Goal: Task Accomplishment & Management: Complete application form

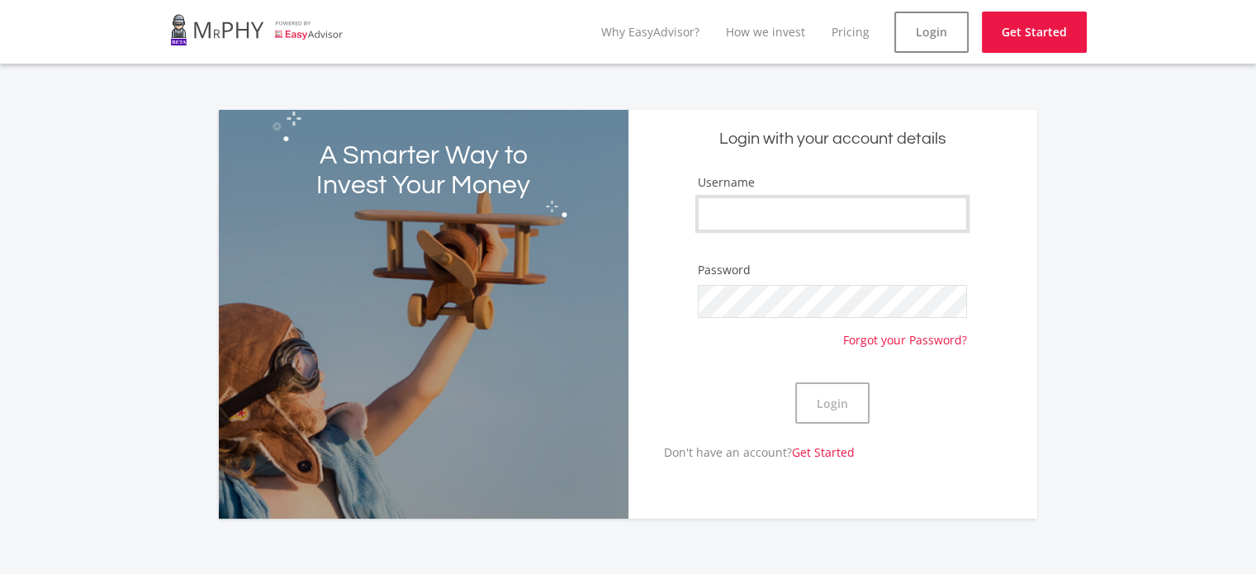
click at [737, 211] on input "Username" at bounding box center [832, 213] width 269 height 33
type input "d"
type input "devlinkoopman"
click at [862, 408] on button "Login" at bounding box center [832, 402] width 74 height 41
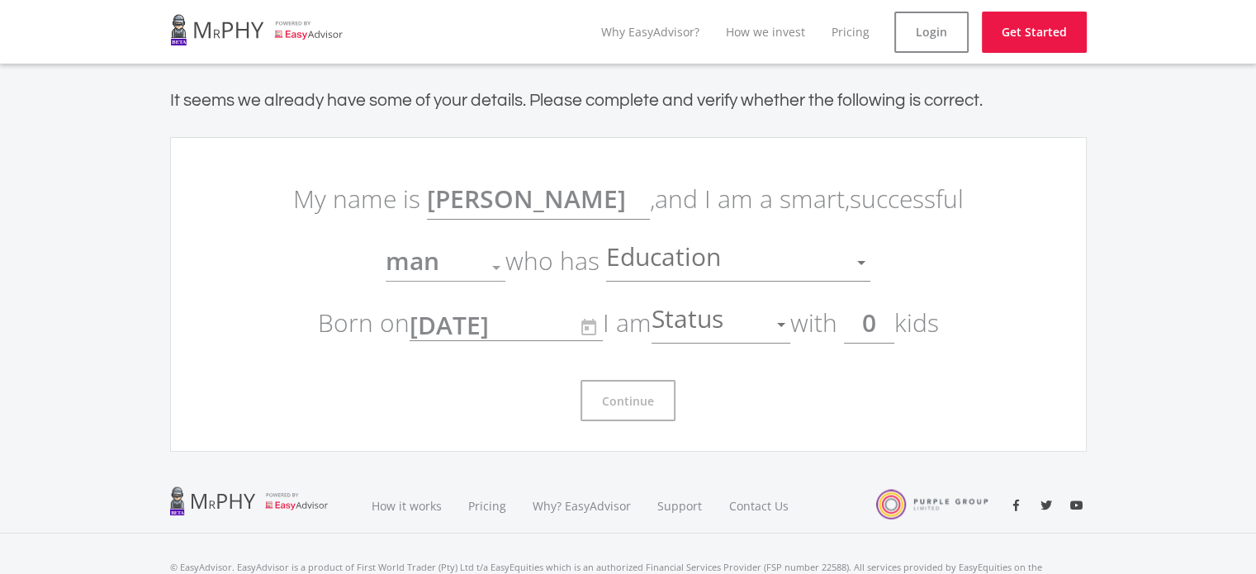
click at [888, 325] on input "0" at bounding box center [869, 322] width 50 height 41
type input "1"
click at [790, 324] on div at bounding box center [787, 325] width 8 height 4
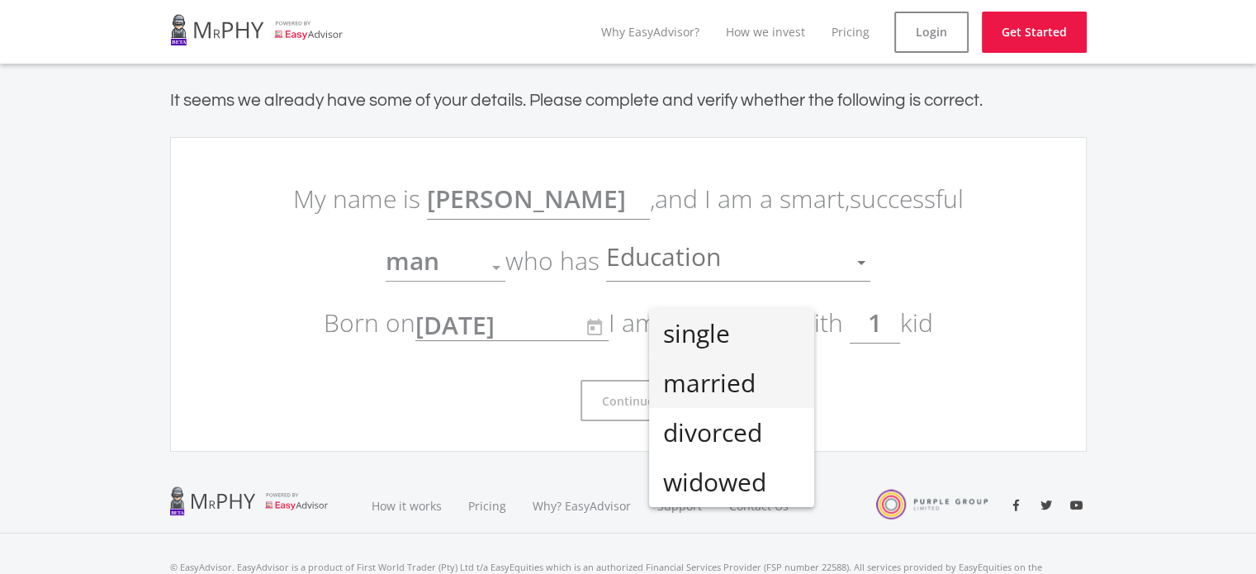
click at [755, 377] on span "married" at bounding box center [731, 383] width 139 height 50
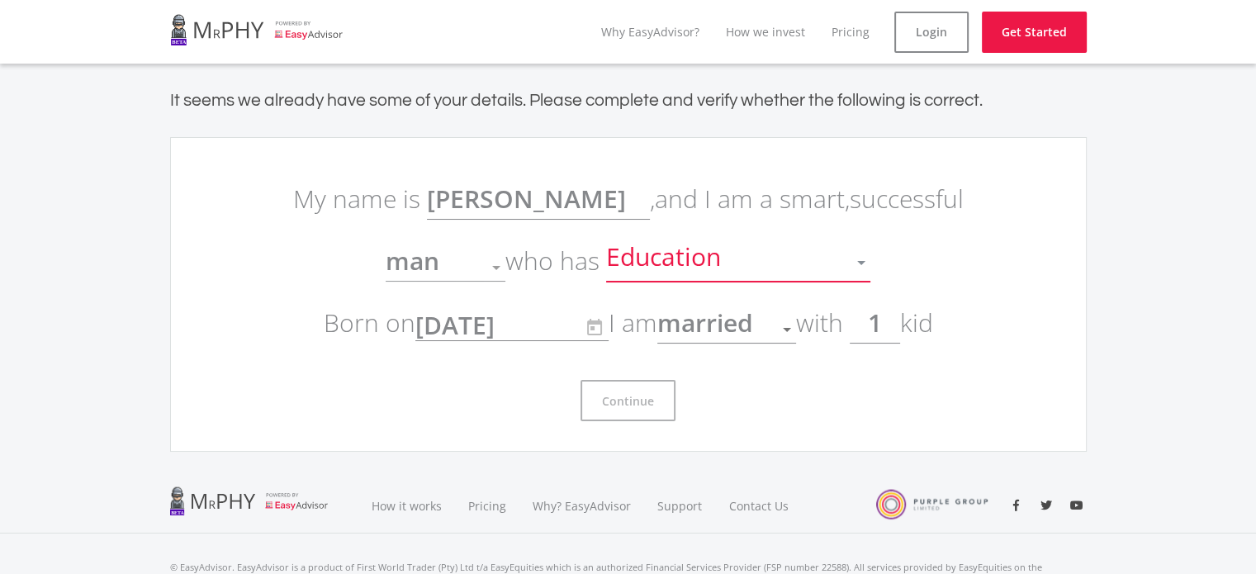
click at [858, 261] on div at bounding box center [861, 263] width 8 height 4
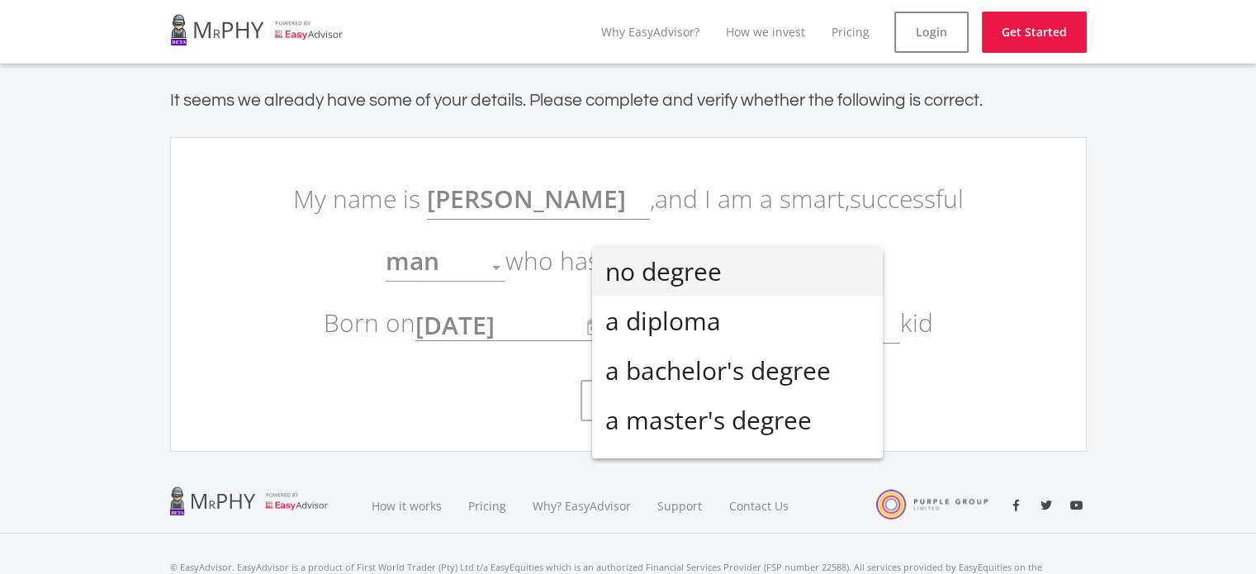
click at [858, 260] on mat-option "no degree" at bounding box center [737, 272] width 291 height 50
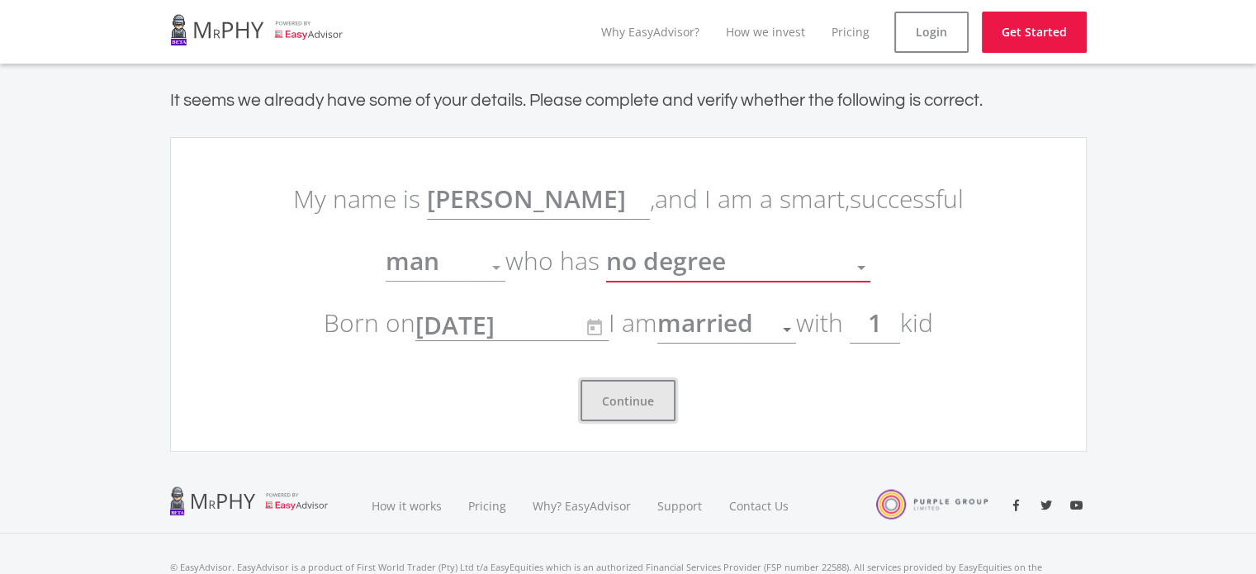
click at [623, 396] on button "Continue" at bounding box center [627, 400] width 95 height 41
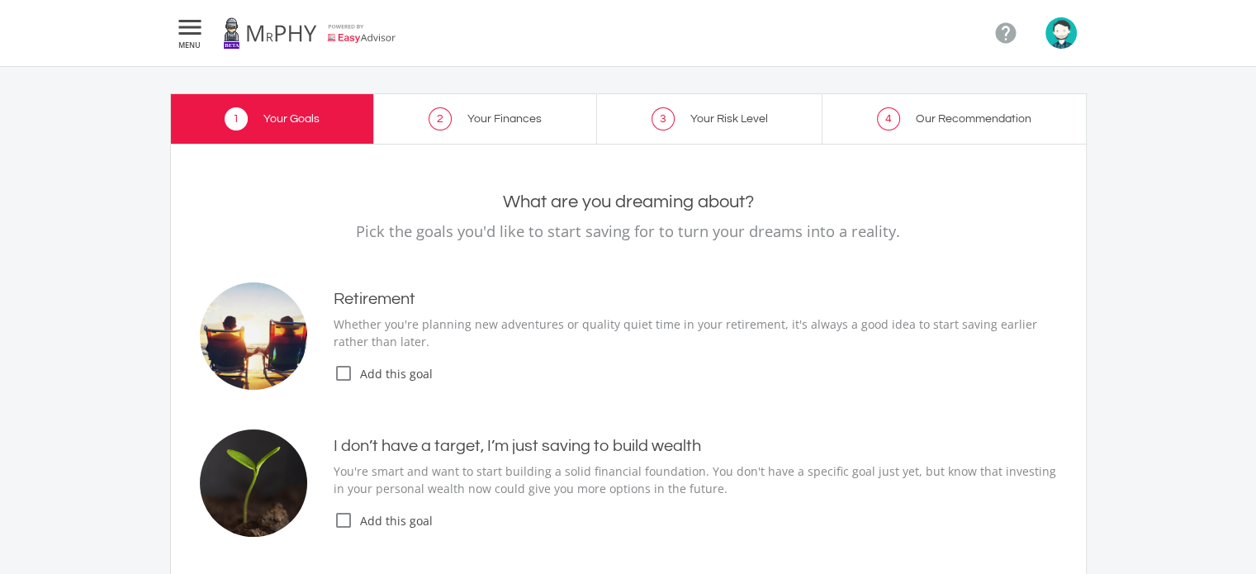
click at [1060, 38] on img "button" at bounding box center [1060, 32] width 31 height 31
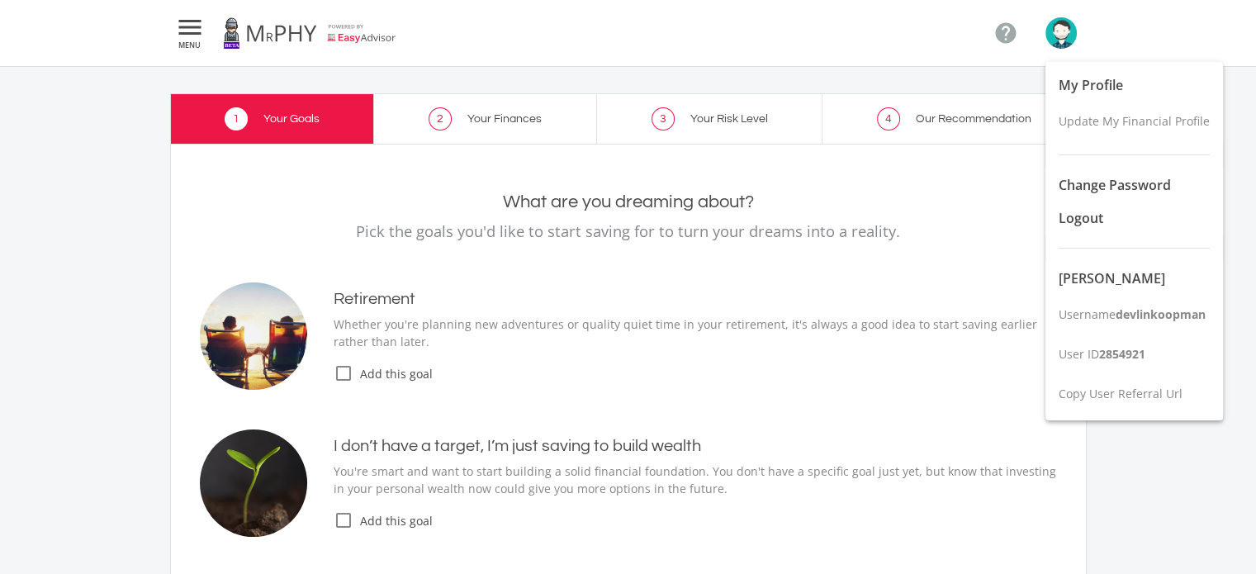
click at [963, 193] on div at bounding box center [628, 287] width 1256 height 574
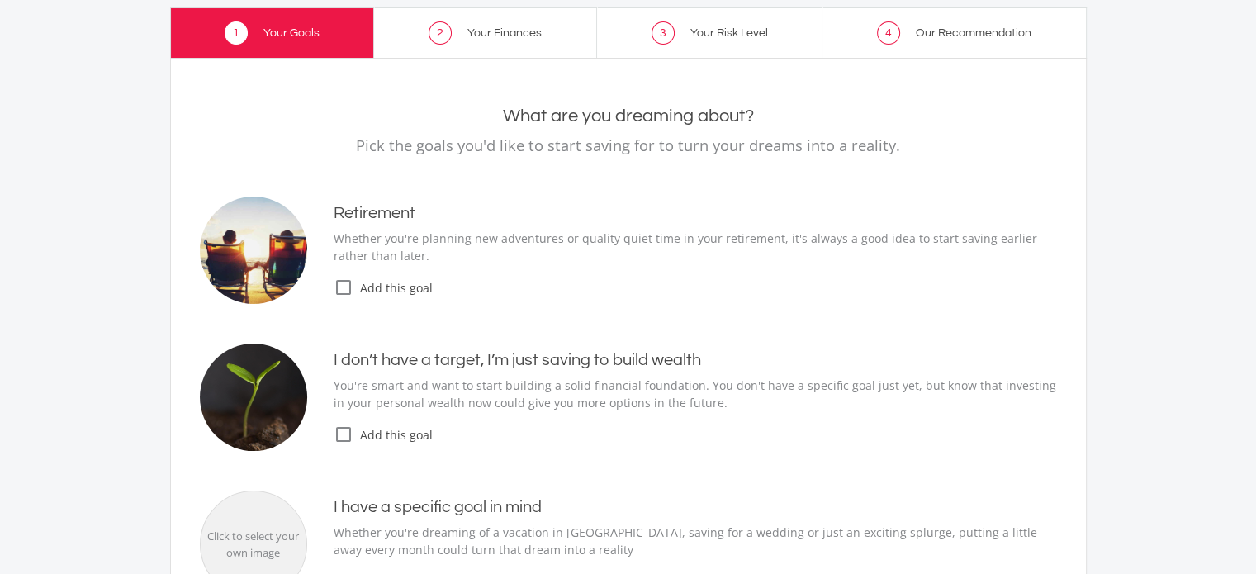
scroll to position [83, 0]
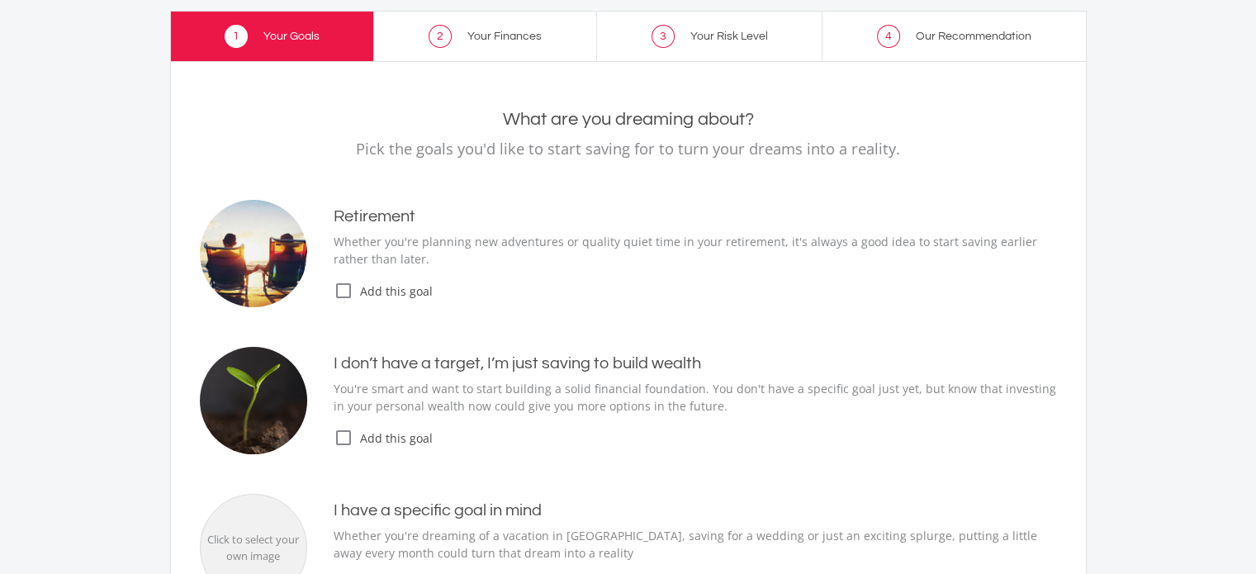
click at [344, 287] on icon "check_box_outline_blank" at bounding box center [344, 291] width 20 height 20
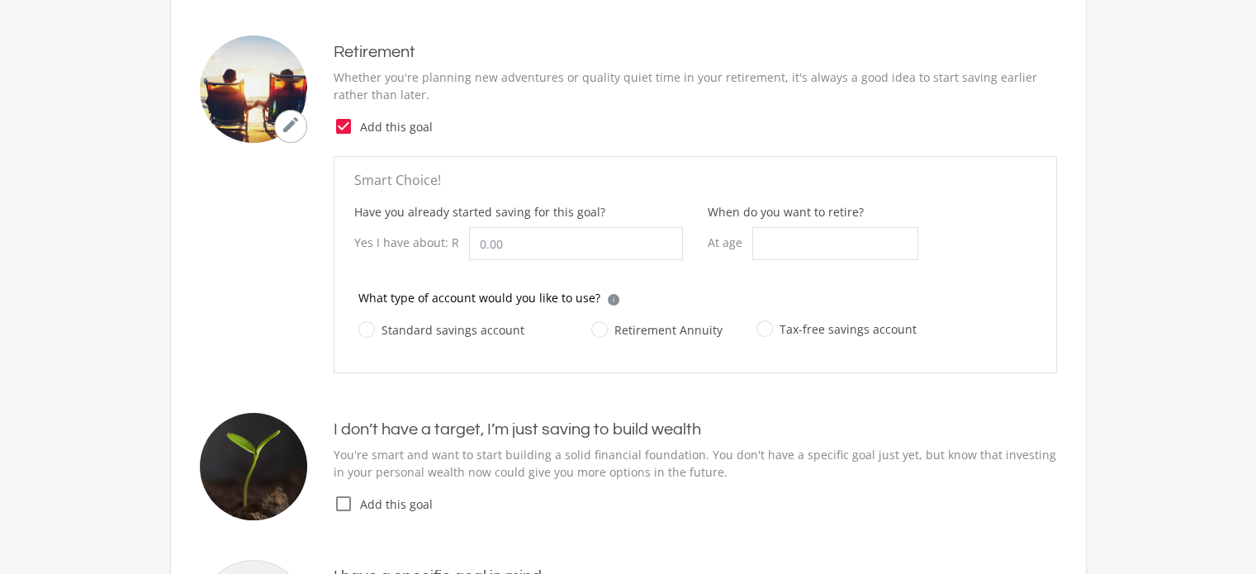
scroll to position [248, 0]
click at [797, 245] on input "When do you want to retire?" at bounding box center [835, 242] width 166 height 33
type input "60"
click at [771, 327] on label "Tax-free savings account" at bounding box center [836, 328] width 160 height 21
click at [771, 327] on input "Tax-free savings account" at bounding box center [820, 337] width 160 height 33
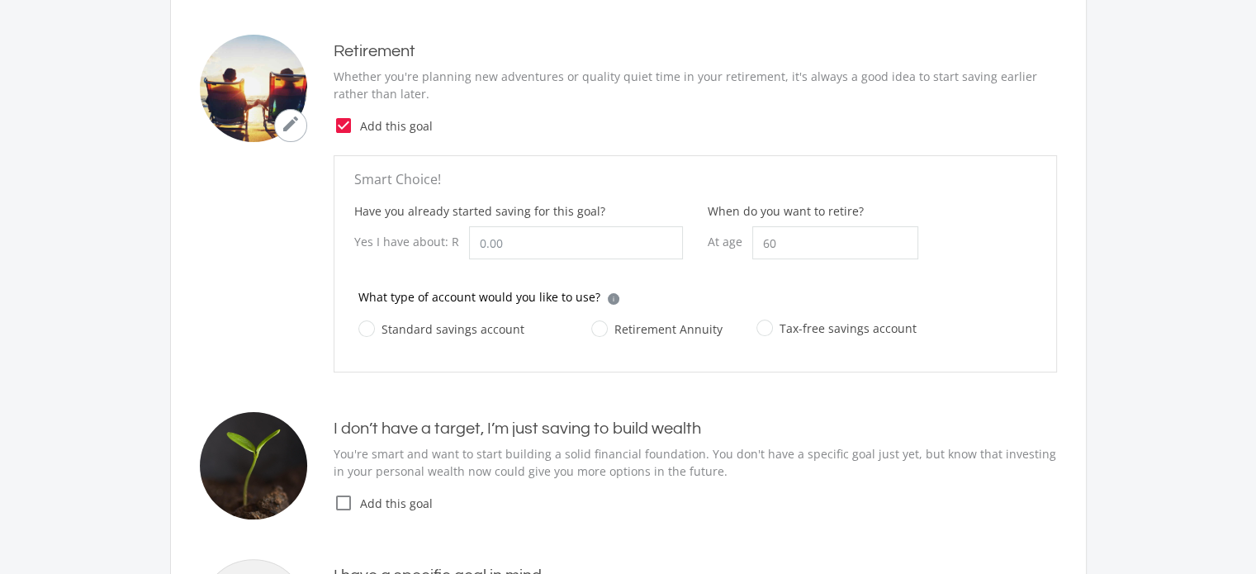
radio input "true"
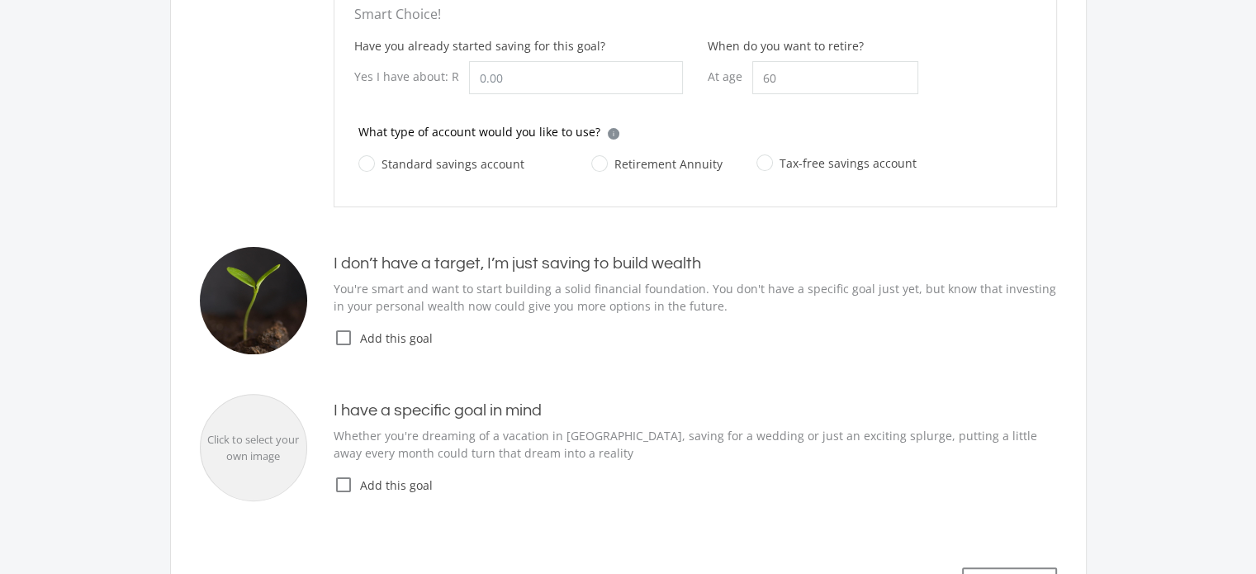
click at [344, 333] on icon "check_box_outline_blank" at bounding box center [344, 338] width 20 height 20
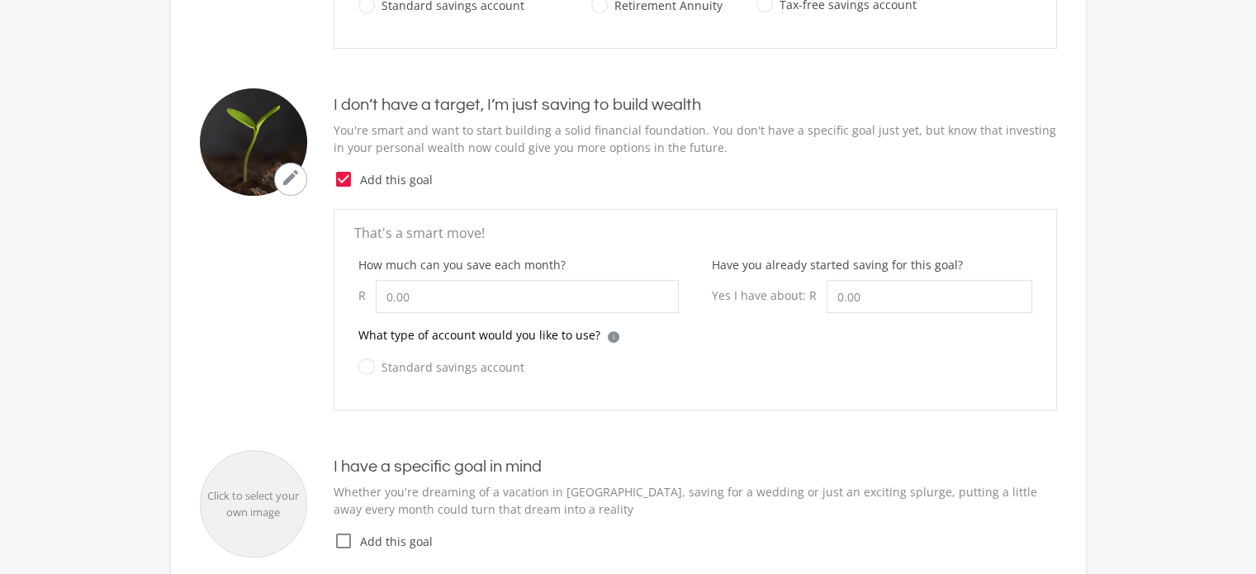
scroll to position [578, 0]
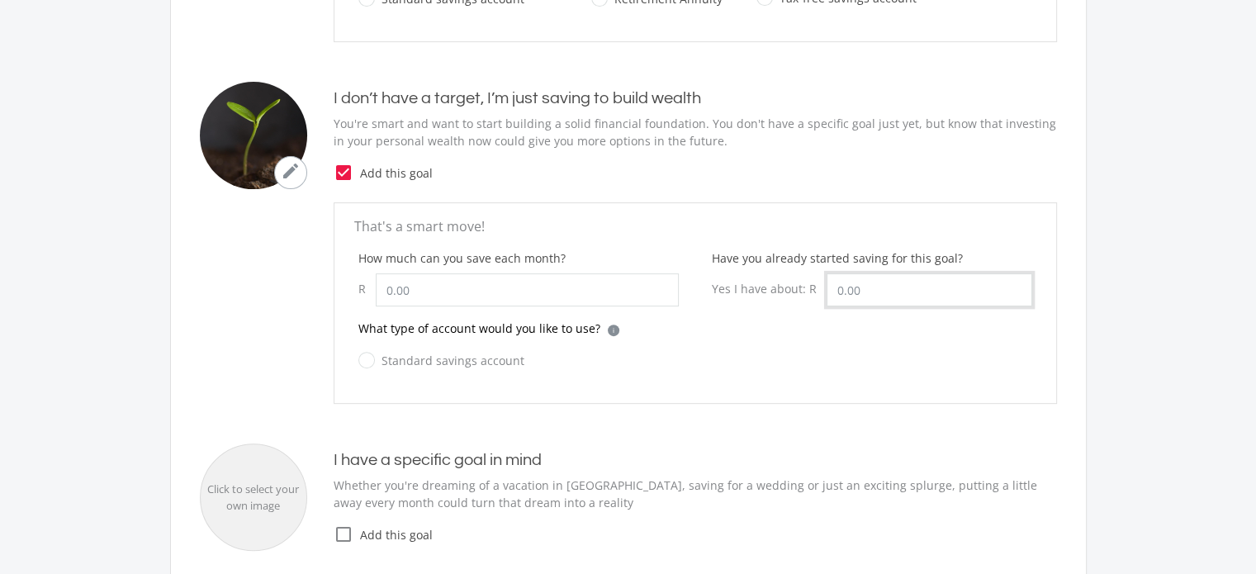
click at [860, 294] on input "Have you already started saving for this goal?" at bounding box center [930, 289] width 206 height 33
drag, startPoint x: 852, startPoint y: 288, endPoint x: 880, endPoint y: 289, distance: 28.1
click at [880, 289] on input "100000" at bounding box center [930, 289] width 206 height 33
type input "100,000.00"
click at [415, 296] on input "How much can you save each month?" at bounding box center [527, 289] width 303 height 33
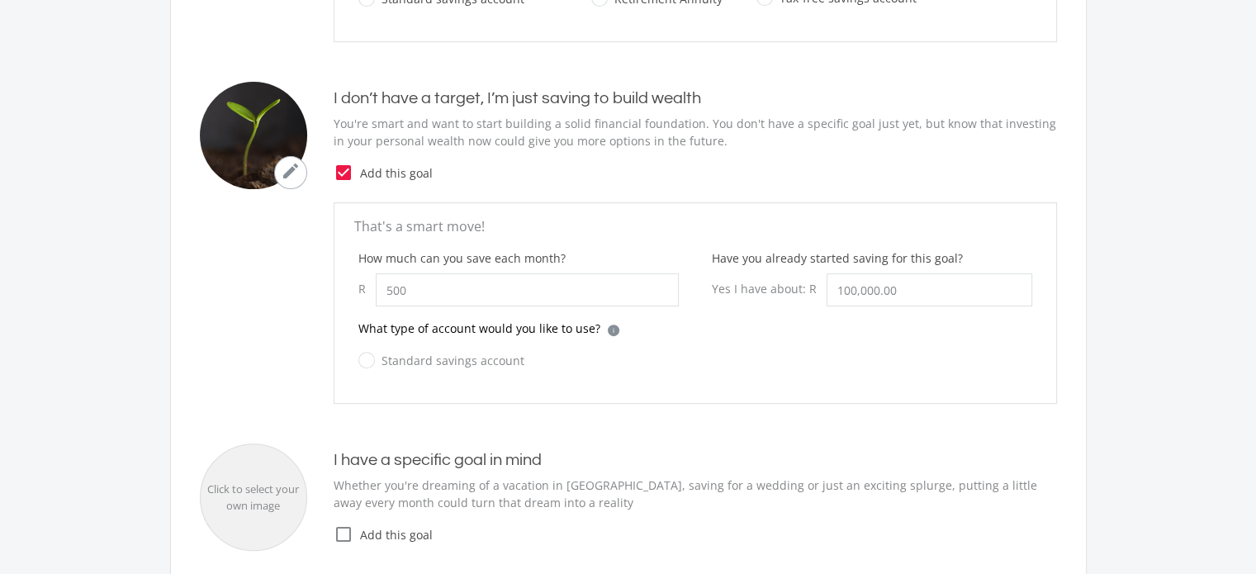
type input "500.00"
click at [697, 356] on div "Standard savings account" at bounding box center [695, 370] width 674 height 40
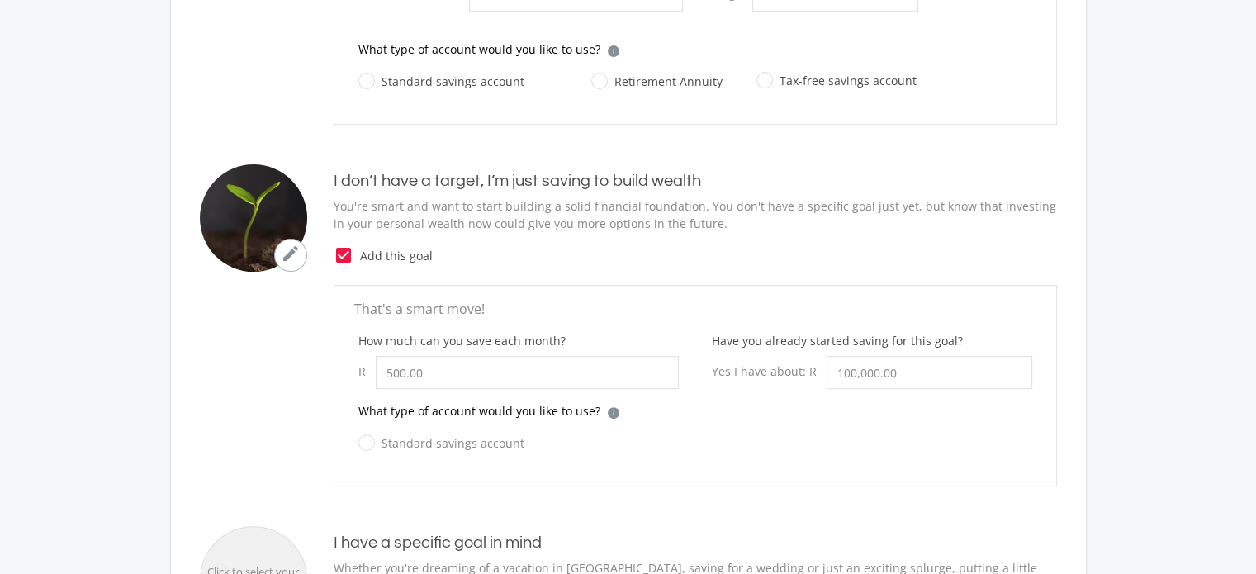
scroll to position [908, 0]
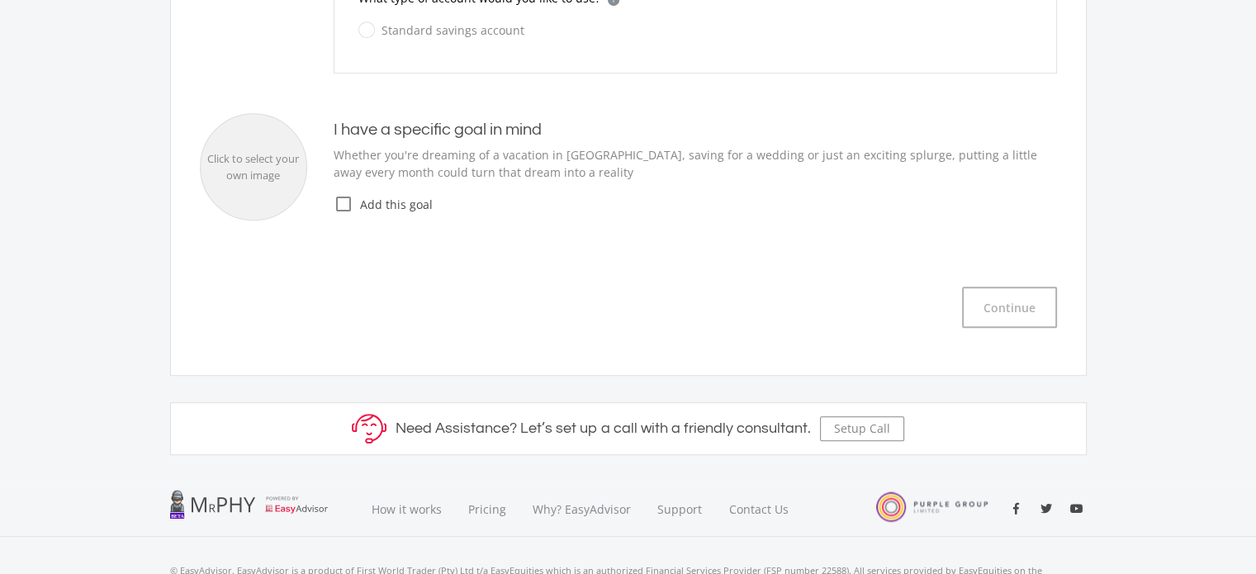
click at [344, 206] on icon "check_box_outline_blank" at bounding box center [344, 204] width 20 height 20
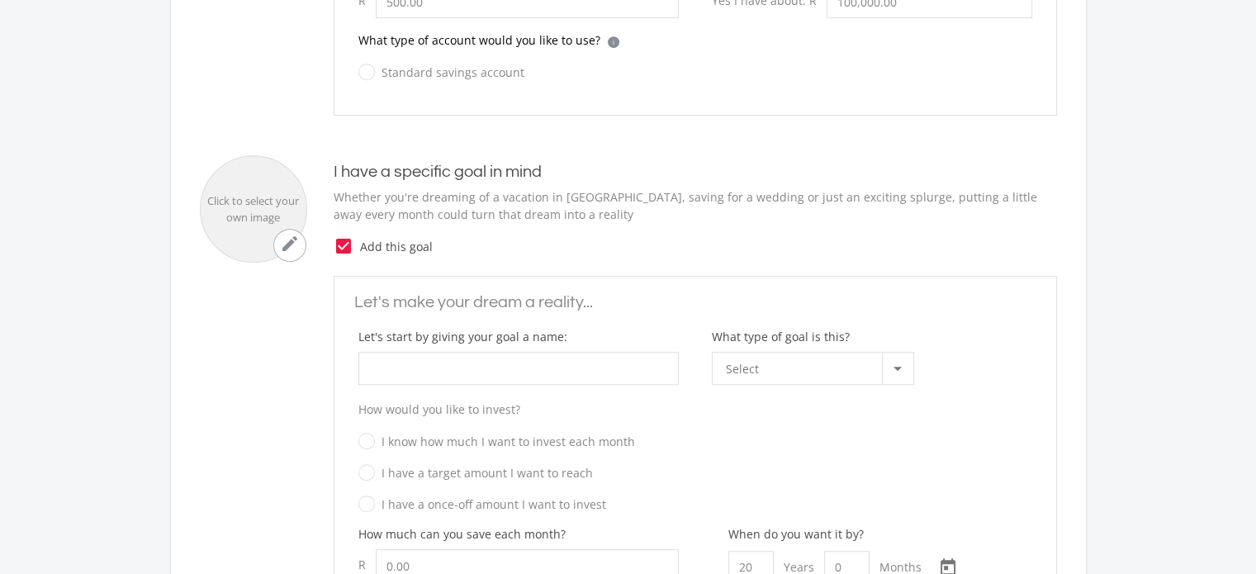
scroll to position [826, 0]
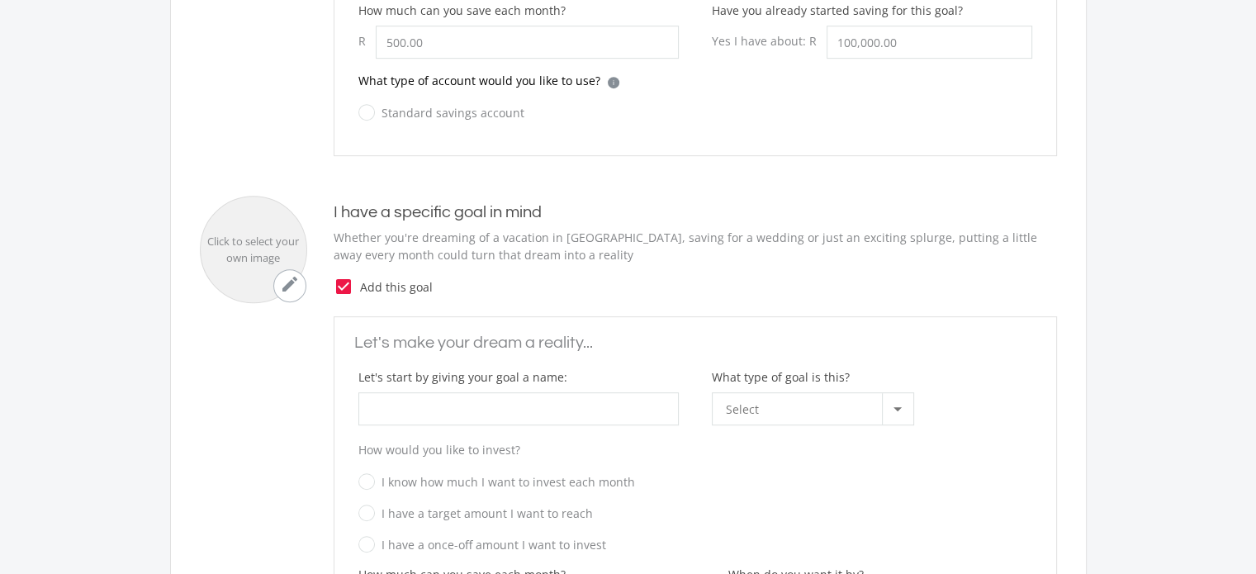
click at [344, 280] on icon "check_box" at bounding box center [344, 287] width 20 height 20
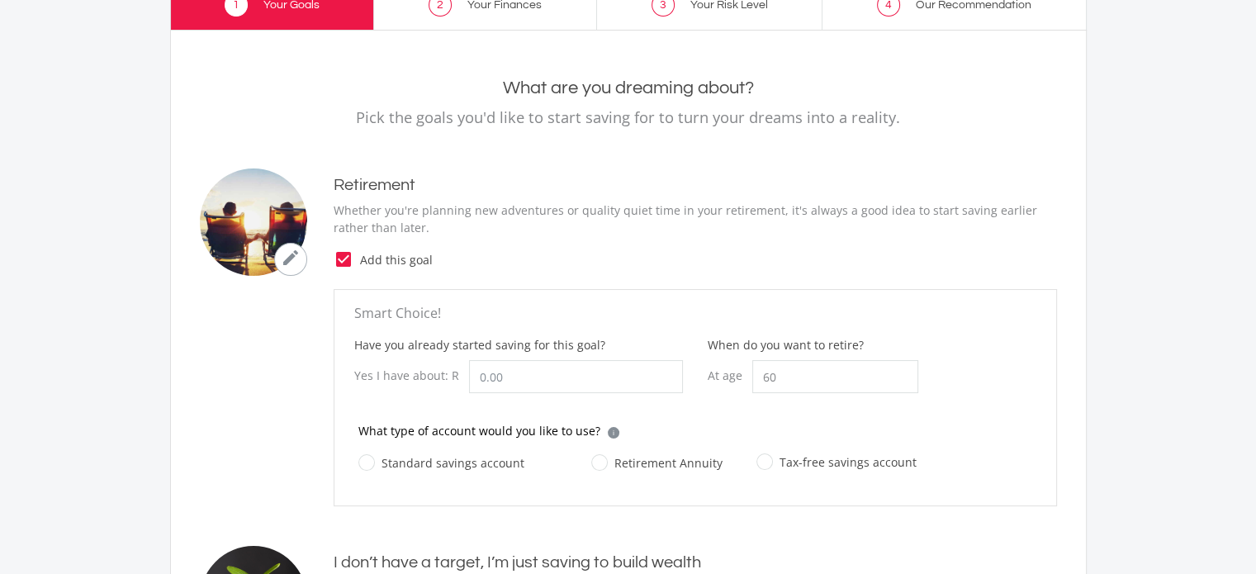
scroll to position [0, 0]
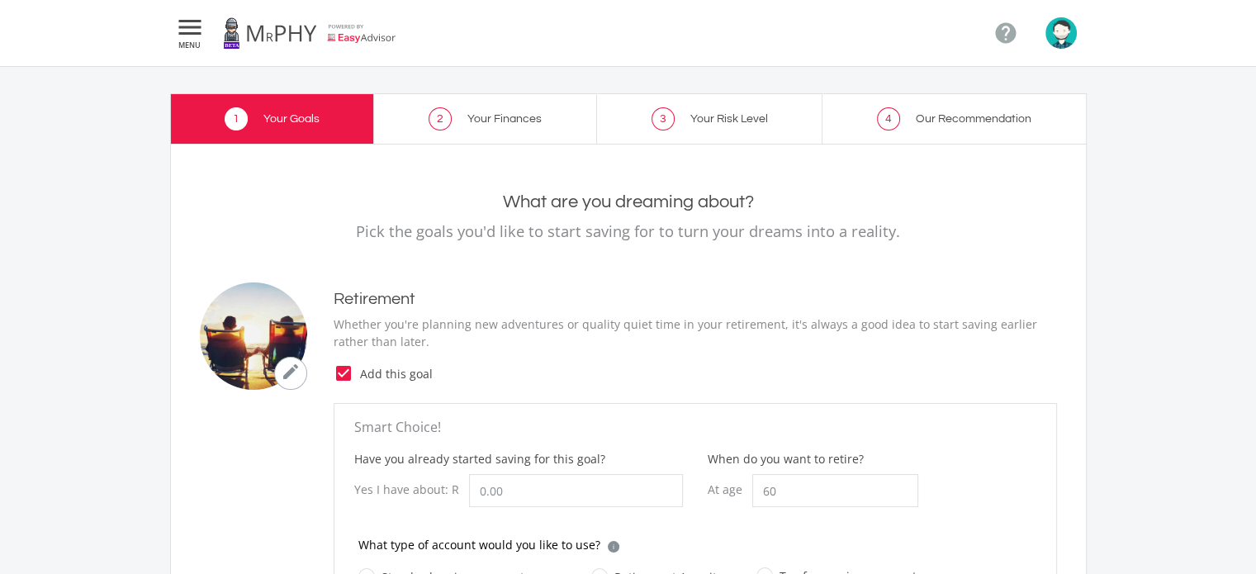
click at [487, 111] on link "2 Your Finances" at bounding box center [485, 118] width 223 height 50
drag, startPoint x: 697, startPoint y: 121, endPoint x: 705, endPoint y: 124, distance: 8.9
click at [697, 121] on span "Your Risk Level" at bounding box center [729, 119] width 78 height 12
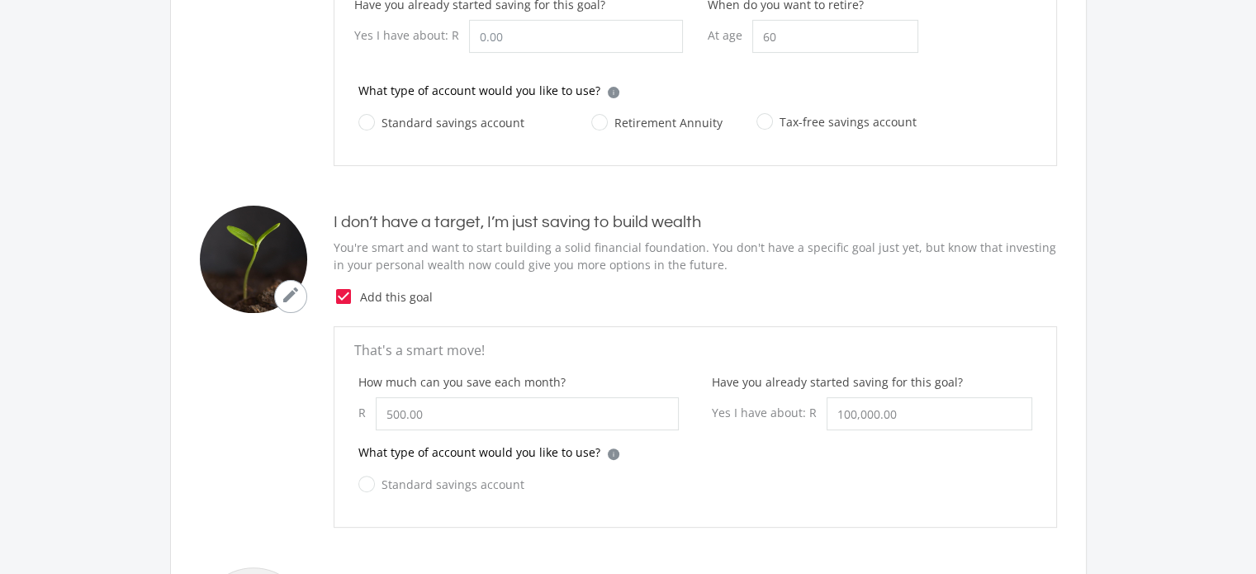
scroll to position [661, 0]
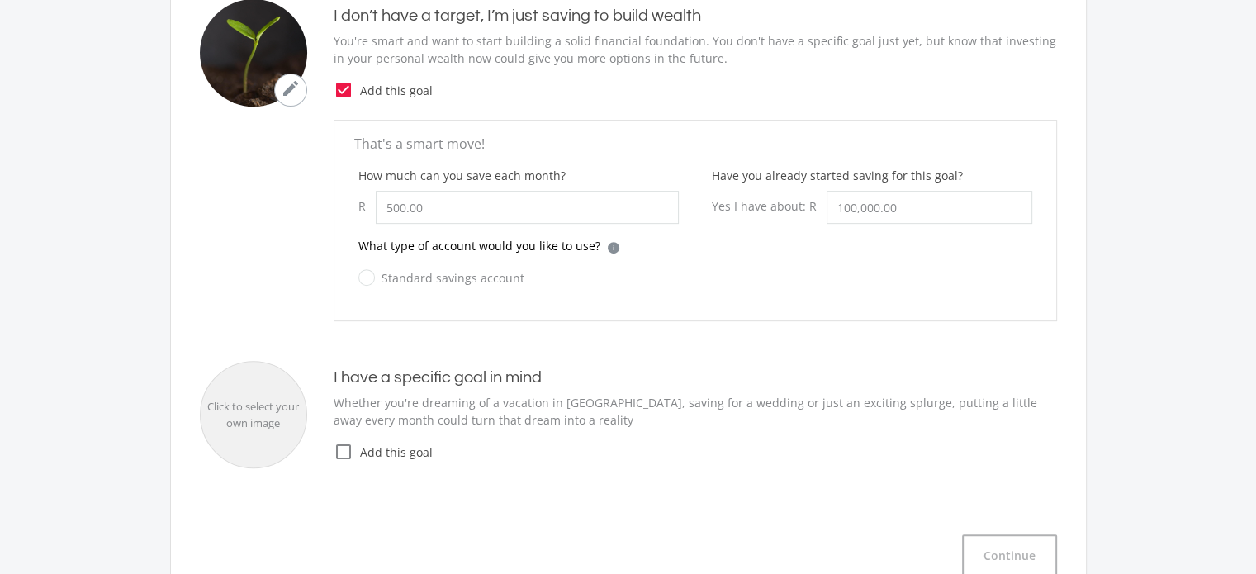
click at [347, 88] on icon "check_box" at bounding box center [344, 90] width 20 height 20
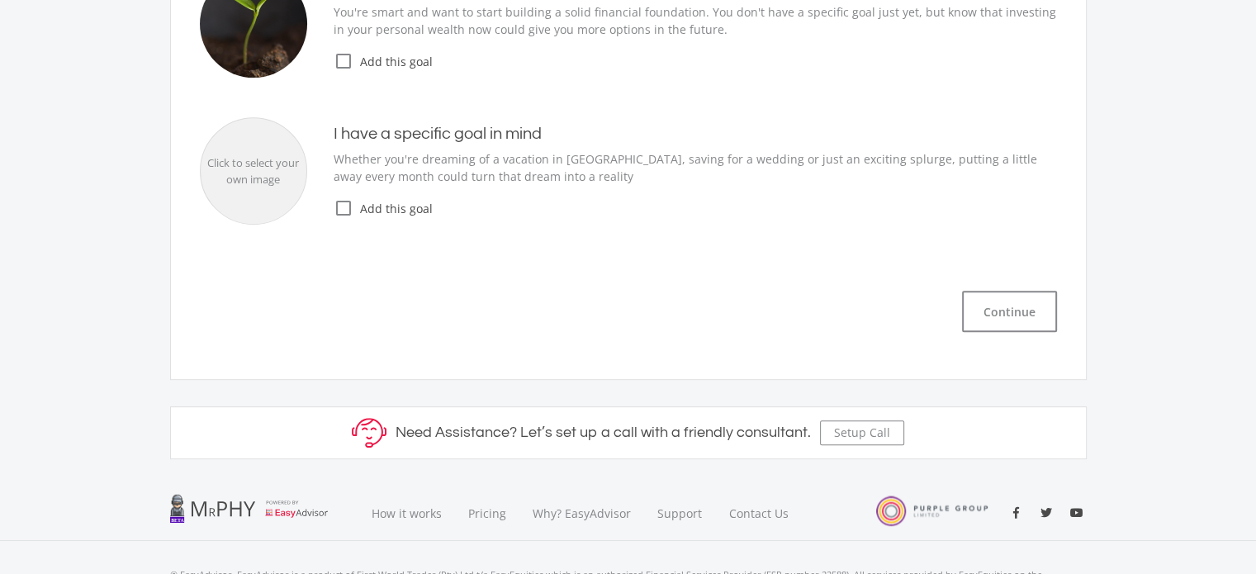
scroll to position [786, 0]
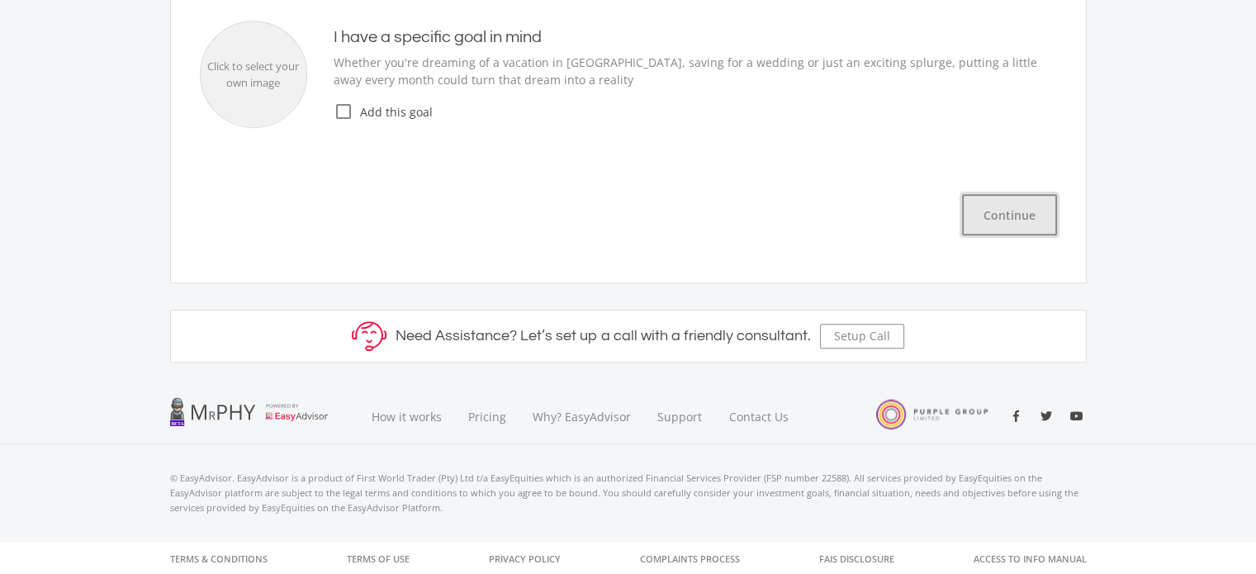
drag, startPoint x: 1022, startPoint y: 212, endPoint x: 975, endPoint y: 233, distance: 51.4
click at [1021, 212] on button "Continue" at bounding box center [1009, 214] width 95 height 41
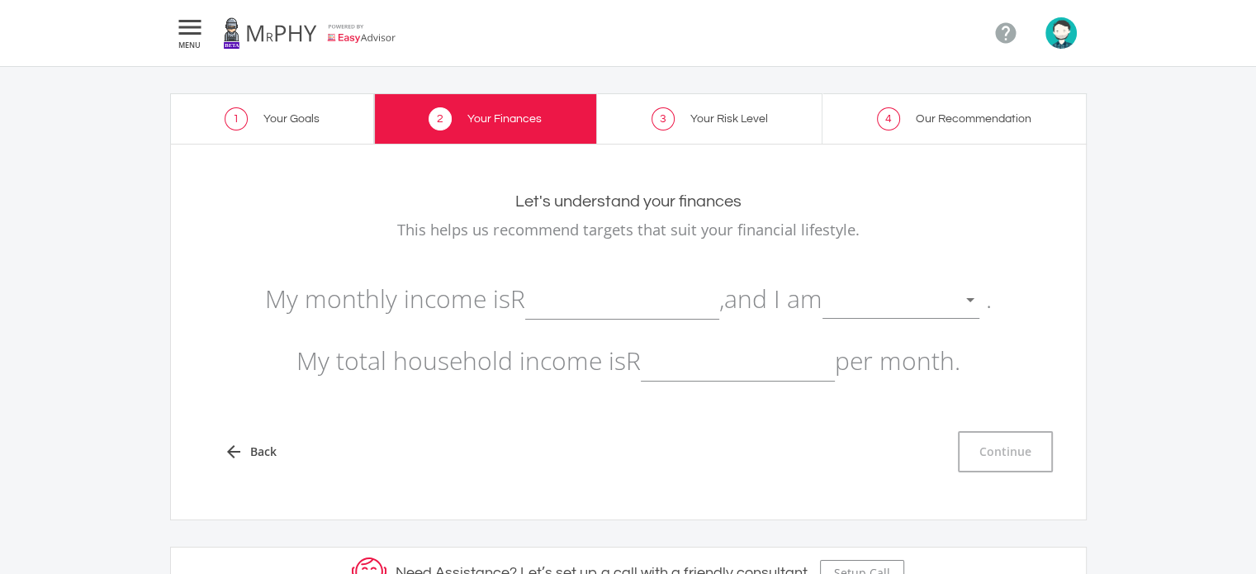
click at [562, 322] on p "My monthly income is R , and I am . My total household income is R per month." at bounding box center [628, 330] width 857 height 124
click at [577, 306] on input "text" at bounding box center [622, 298] width 194 height 41
type input "20,000.00"
click at [904, 303] on div at bounding box center [888, 300] width 132 height 31
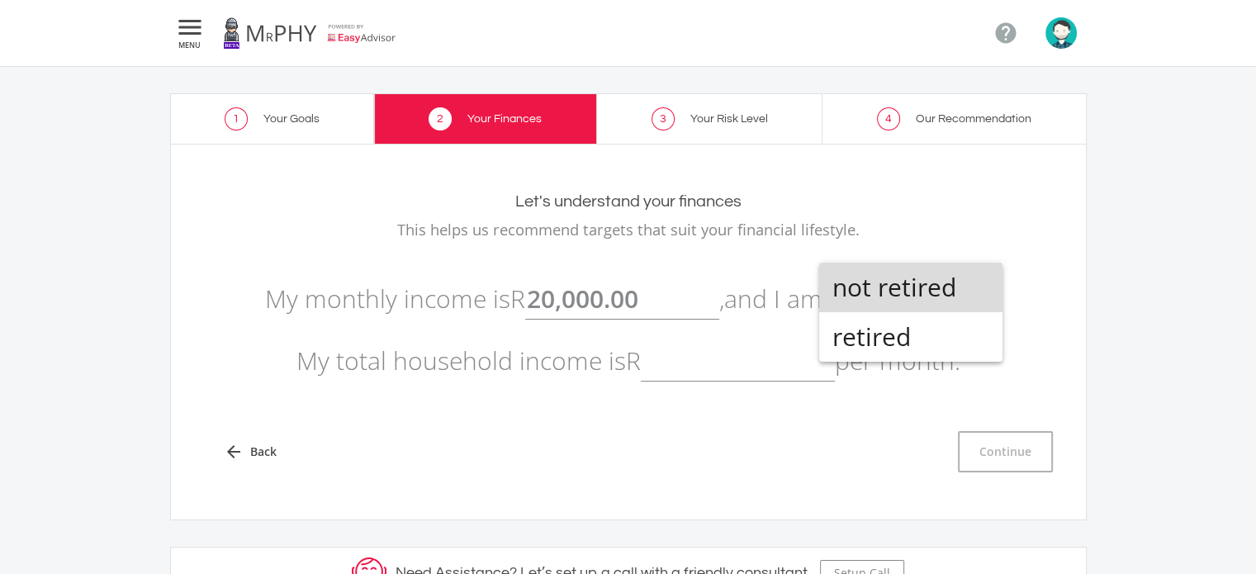
click at [934, 296] on span "not retired" at bounding box center [910, 288] width 157 height 50
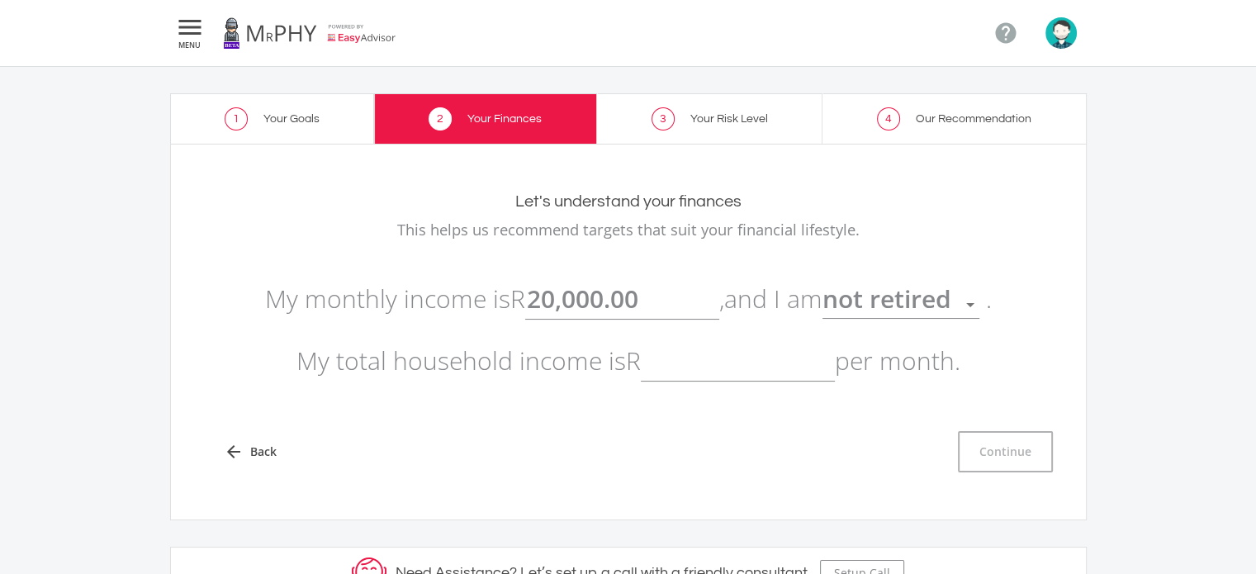
click at [770, 362] on input "text" at bounding box center [738, 360] width 194 height 41
click at [852, 424] on div "arrow_back Back Continue" at bounding box center [628, 439] width 882 height 68
click at [994, 444] on button "Continue" at bounding box center [1005, 451] width 95 height 41
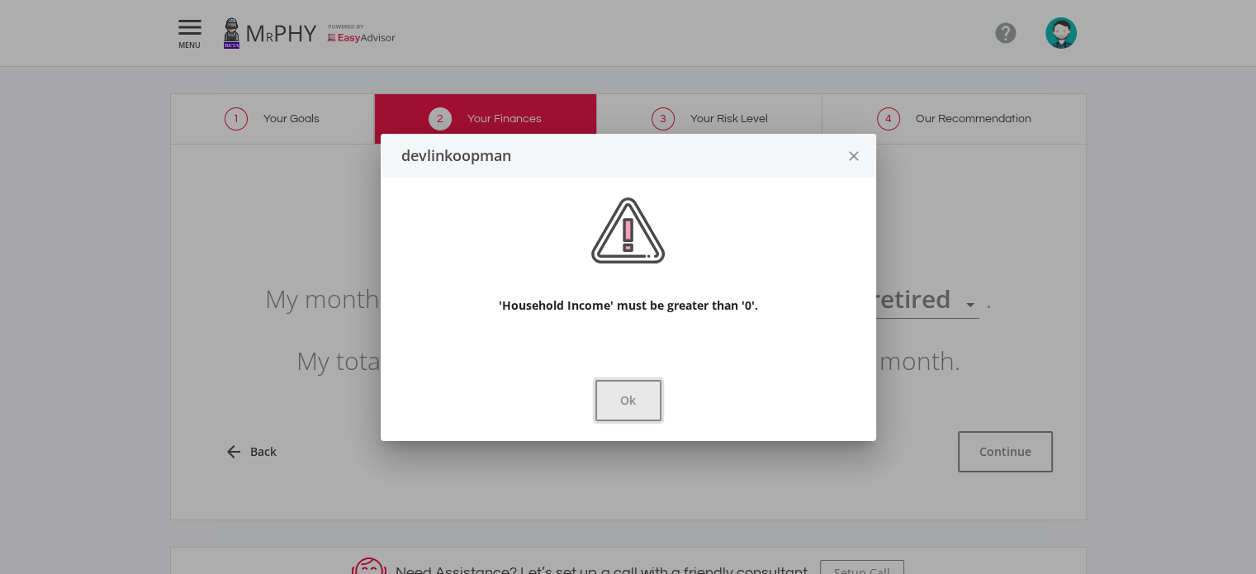
click at [634, 401] on button "Ok" at bounding box center [628, 400] width 66 height 41
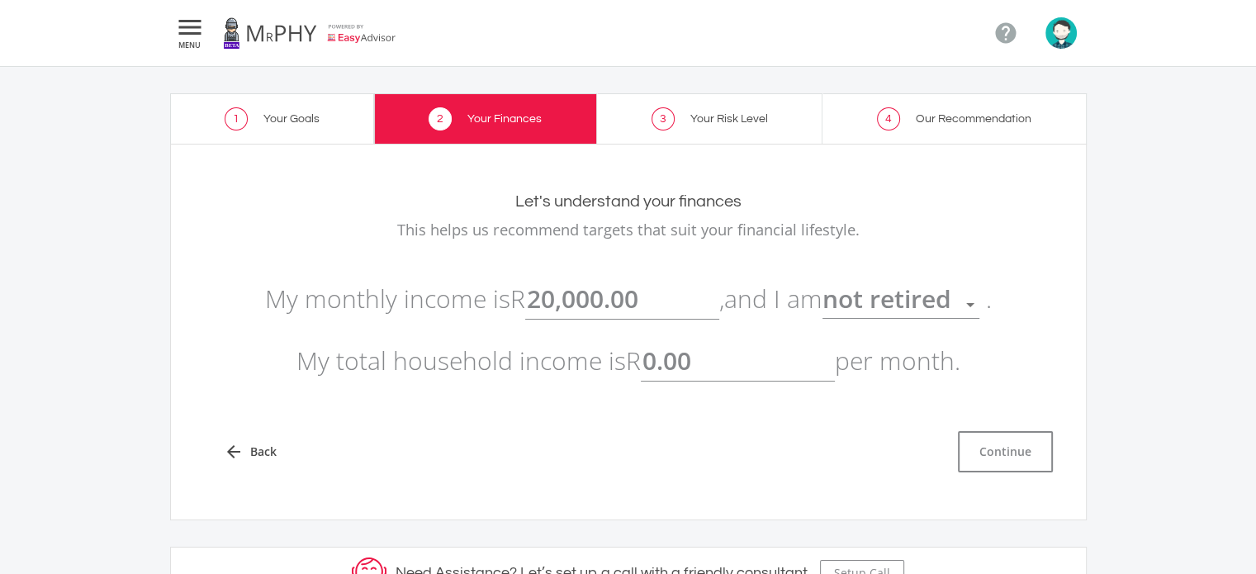
click at [698, 375] on input "0.00" at bounding box center [738, 360] width 194 height 41
type input "0"
type input "20,000.00"
click at [986, 449] on button "Continue" at bounding box center [1005, 451] width 95 height 41
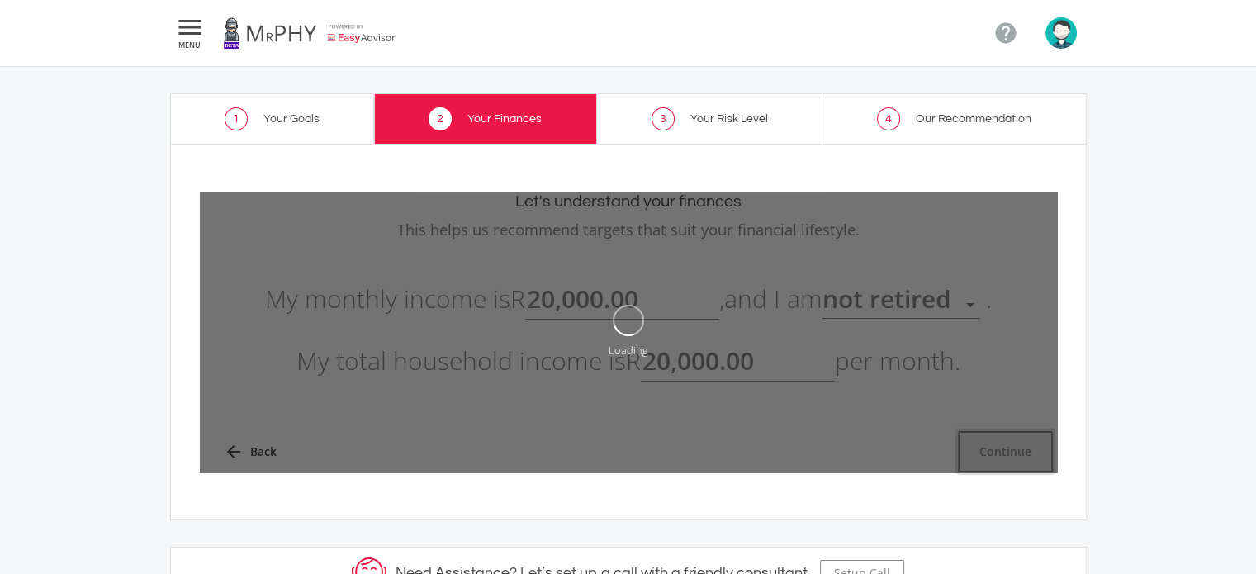
type input "20000"
type input "20,000.00"
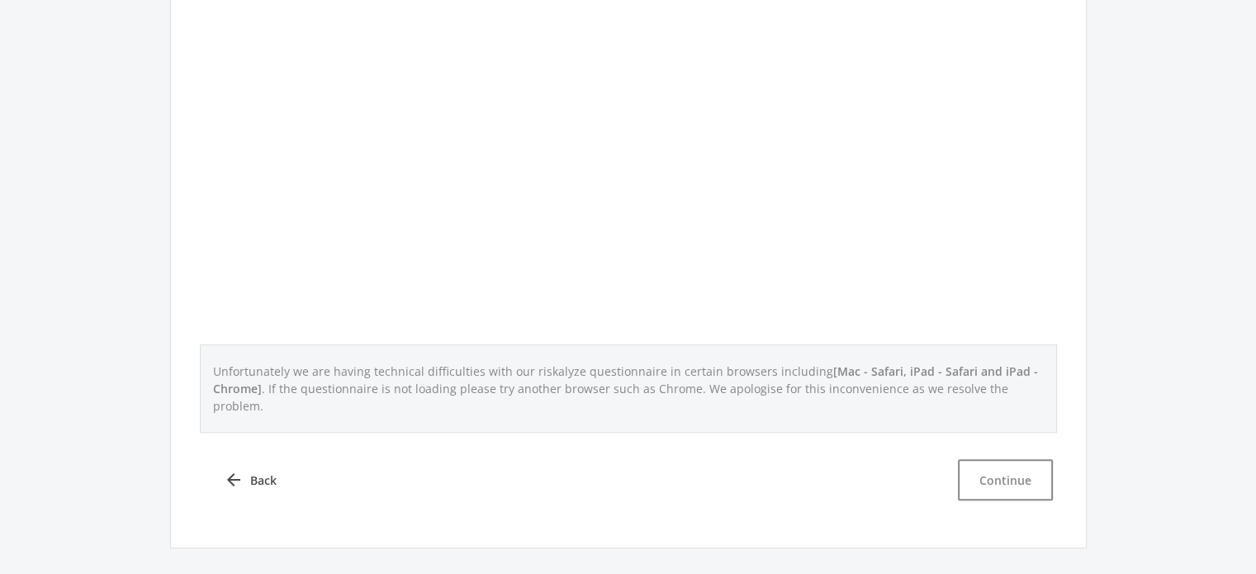
scroll to position [779, 0]
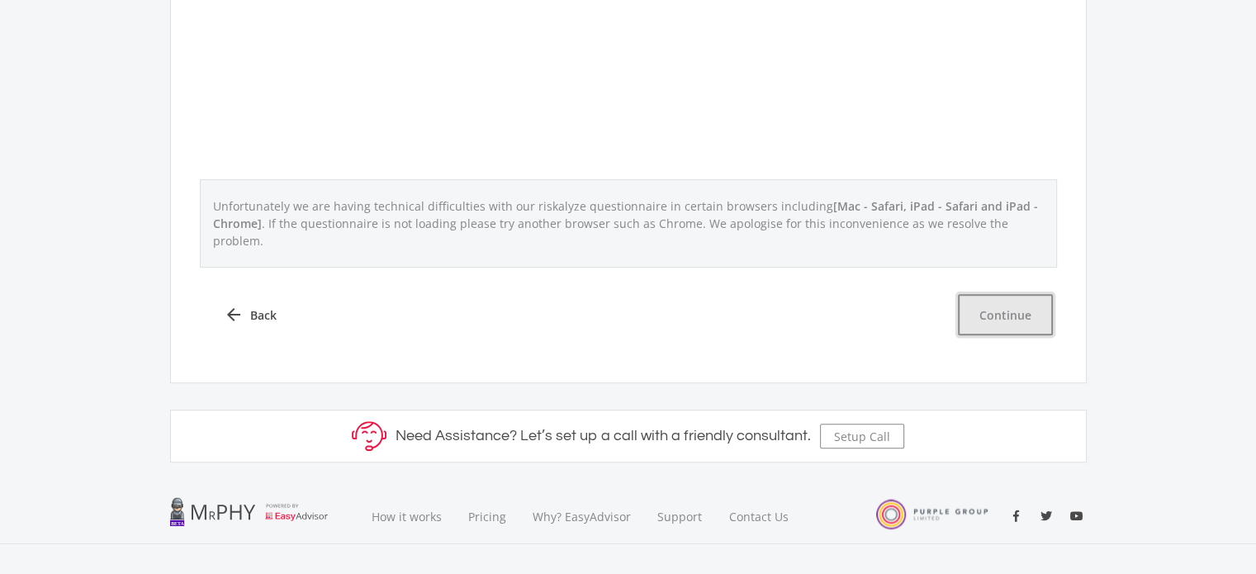
click at [997, 300] on button "Continue" at bounding box center [1005, 314] width 95 height 41
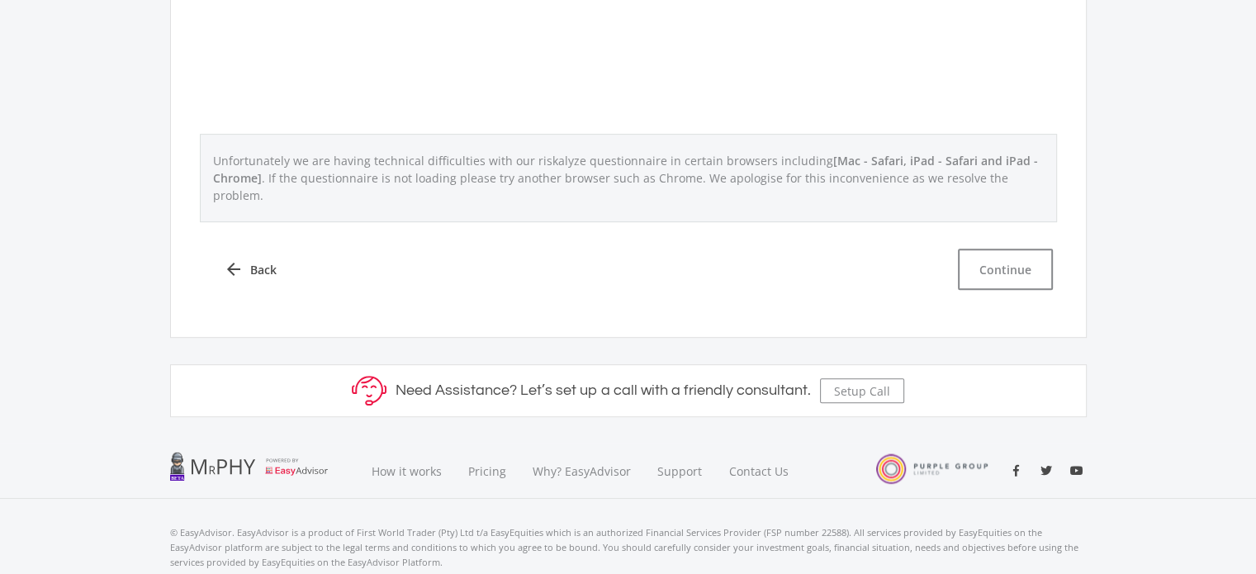
scroll to position [826, 0]
click at [979, 248] on button "Continue" at bounding box center [1005, 268] width 95 height 41
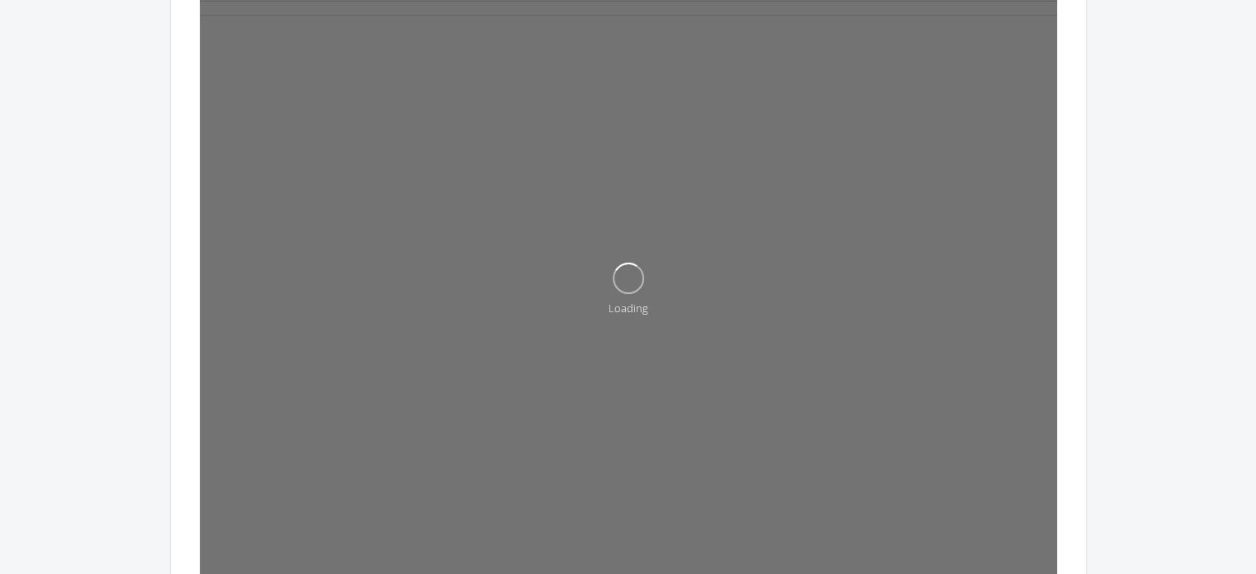
scroll to position [495, 0]
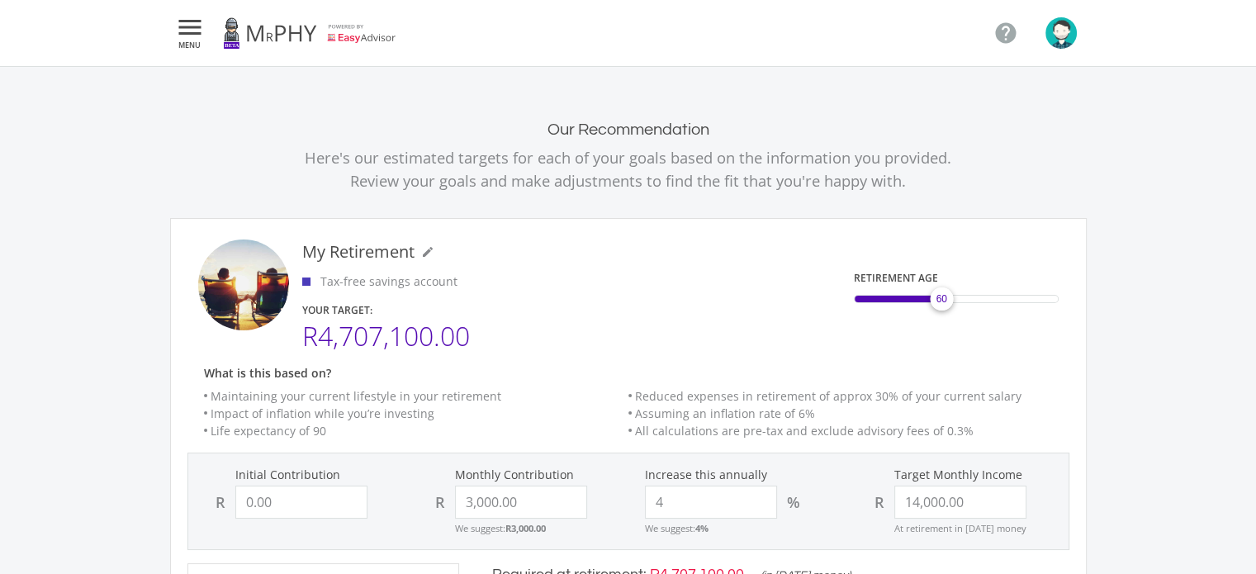
scroll to position [502, 609]
drag, startPoint x: 317, startPoint y: 340, endPoint x: 505, endPoint y: 349, distance: 188.5
click at [360, 334] on div "R4,707,100.00" at bounding box center [457, 335] width 310 height 21
click at [528, 340] on div "R4,707,100.00" at bounding box center [457, 335] width 310 height 21
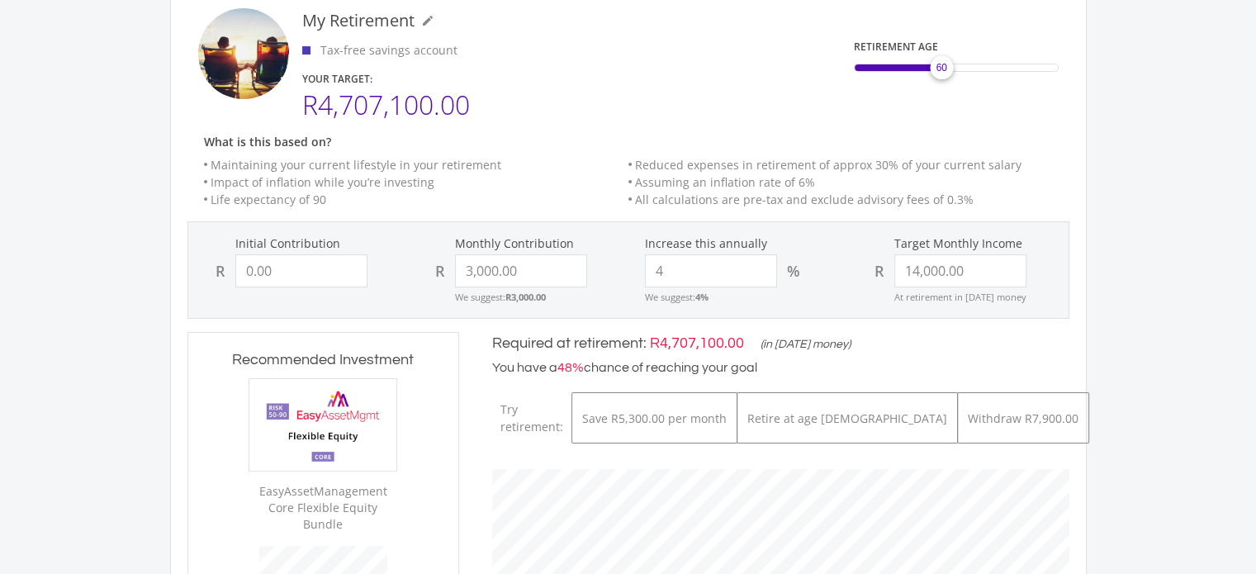
scroll to position [0, 0]
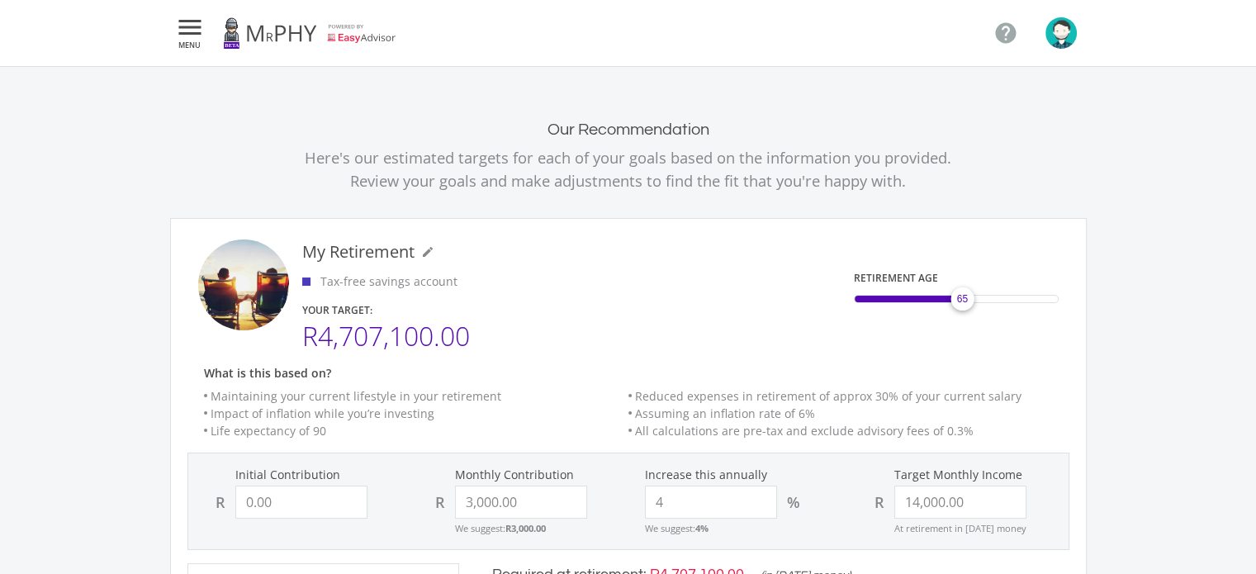
drag, startPoint x: 948, startPoint y: 307, endPoint x: 962, endPoint y: 308, distance: 14.1
click at [962, 308] on div "65" at bounding box center [961, 298] width 33 height 33
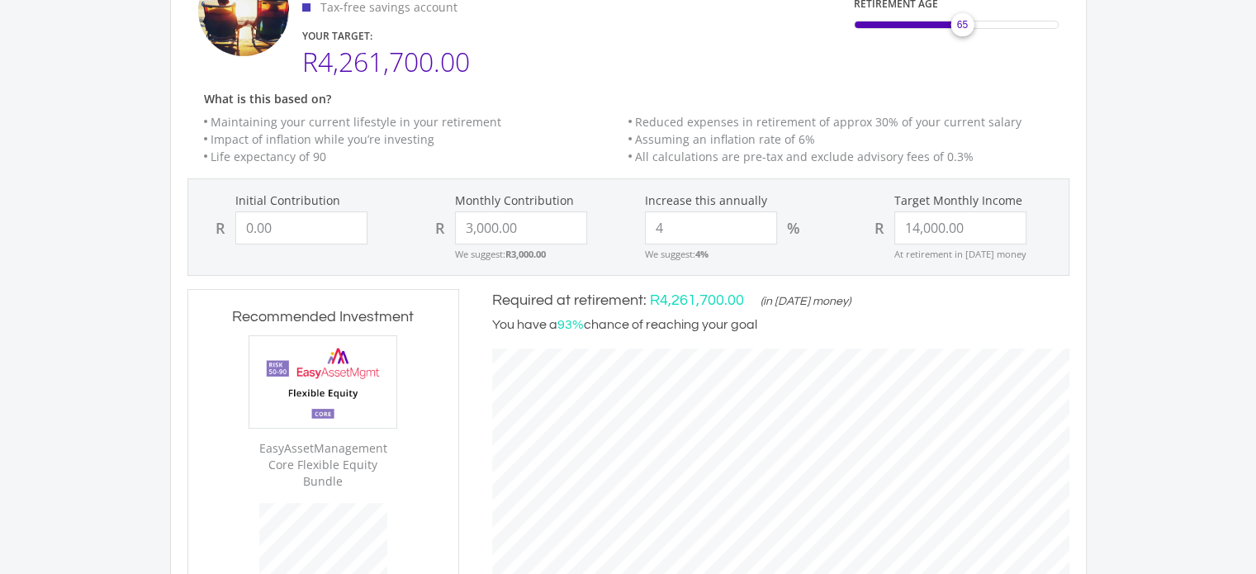
scroll to position [248, 0]
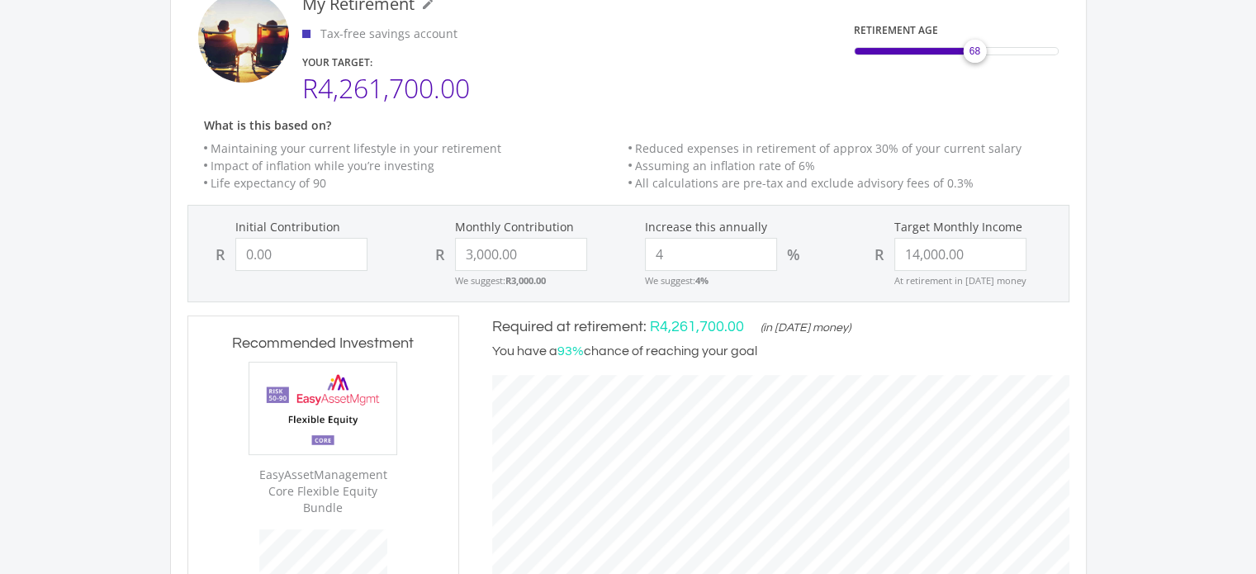
drag, startPoint x: 960, startPoint y: 55, endPoint x: 974, endPoint y: 59, distance: 14.4
click at [974, 59] on div "68" at bounding box center [974, 51] width 33 height 33
click at [970, 61] on div "67" at bounding box center [970, 51] width 33 height 33
drag, startPoint x: 974, startPoint y: 56, endPoint x: 993, endPoint y: 58, distance: 18.2
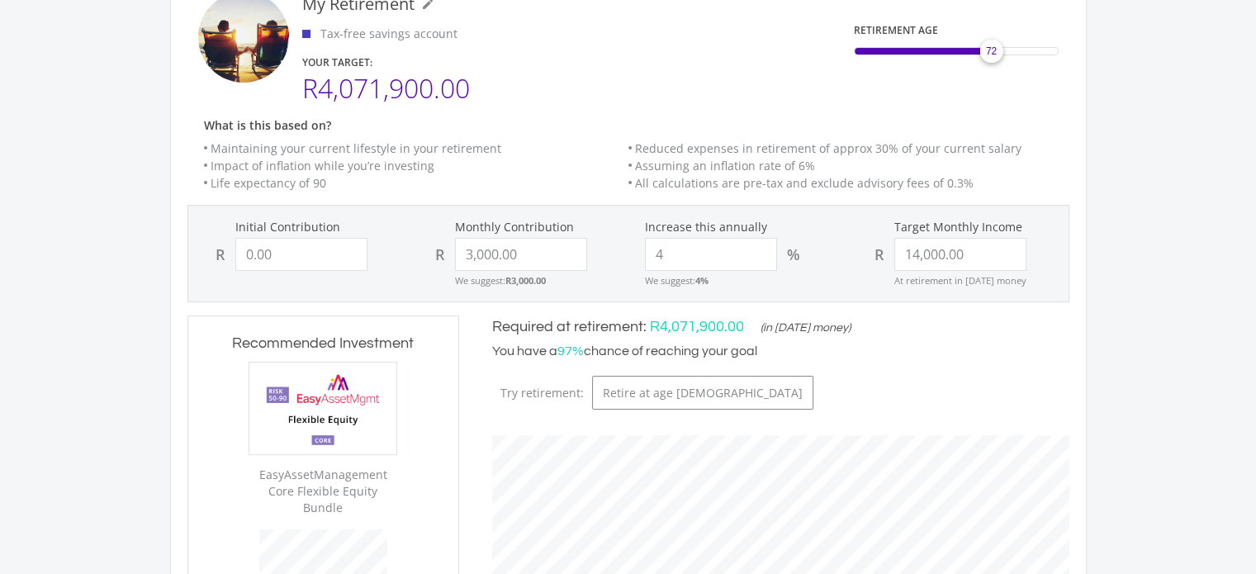
click at [993, 58] on span "72" at bounding box center [990, 51] width 11 height 15
drag, startPoint x: 992, startPoint y: 58, endPoint x: 1130, endPoint y: 4, distance: 148.7
click at [969, 57] on span "67" at bounding box center [969, 51] width 11 height 15
